Goal: Check status

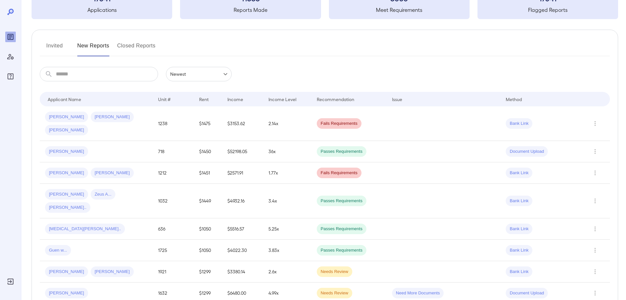
scroll to position [33, 0]
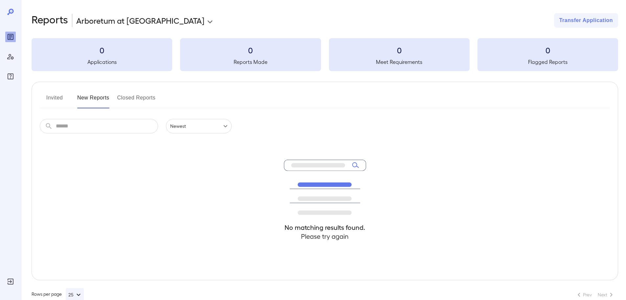
scroll to position [14, 0]
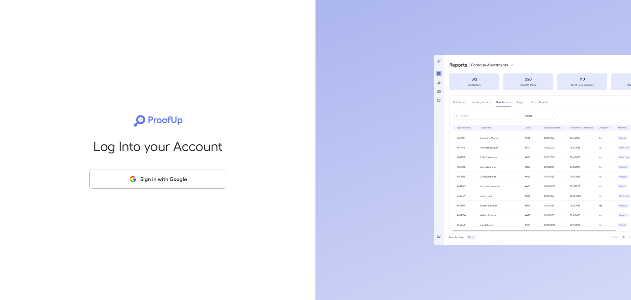
click at [154, 181] on button "Sign in with Google" at bounding box center [157, 178] width 137 height 19
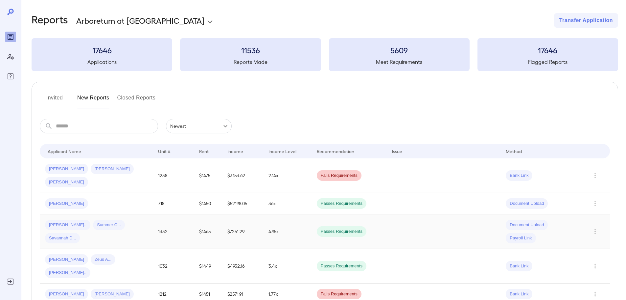
click at [222, 214] on td "$7251.29" at bounding box center [242, 231] width 41 height 35
